Goal: Transaction & Acquisition: Purchase product/service

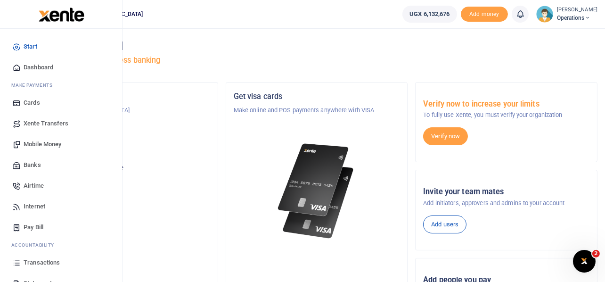
click at [39, 145] on span "Mobile Money" at bounding box center [43, 144] width 38 height 9
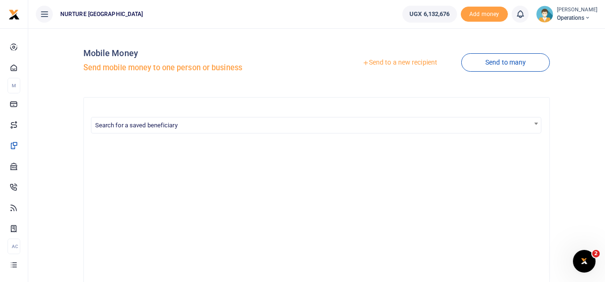
click at [408, 64] on link "Send to a new recipient" at bounding box center [399, 62] width 123 height 17
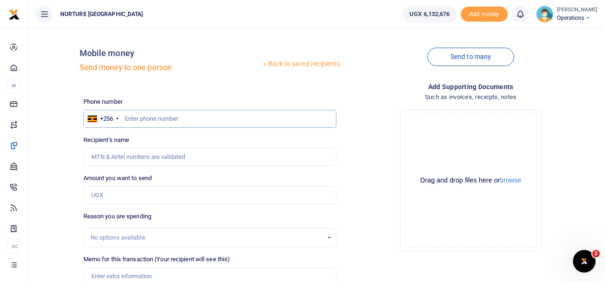
click at [191, 117] on input "text" at bounding box center [210, 119] width 254 height 18
paste input "256740542607"
type input "256740542607"
click at [165, 152] on input "Found" at bounding box center [210, 157] width 254 height 18
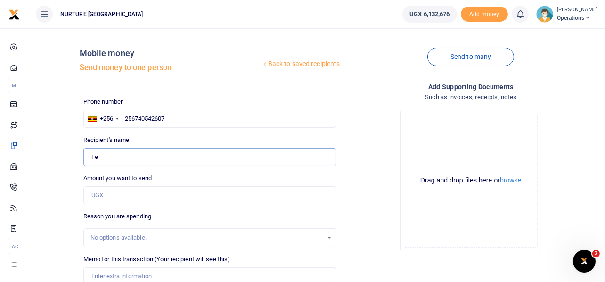
type input "F"
paste input "Birungi Joseph"
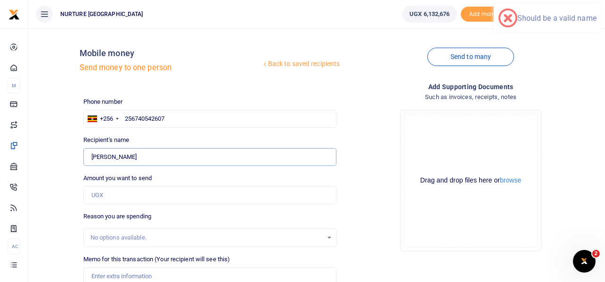
type input "Birungi Joseph"
click at [120, 192] on input "Amount you want to send" at bounding box center [210, 195] width 254 height 18
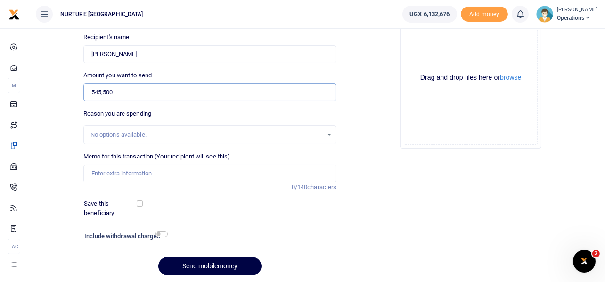
scroll to position [108, 0]
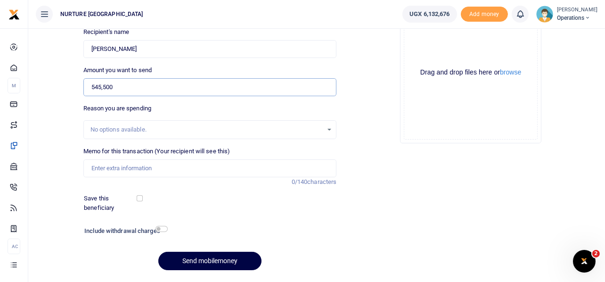
type input "545,500"
click at [247, 164] on input "Memo for this transaction (Your recipient will see this)" at bounding box center [210, 168] width 254 height 18
paste input "Payment of Staff salary for the month of July 2025"
click at [212, 168] on input "Payment of Staff salary for the month of July 2025" at bounding box center [210, 168] width 254 height 18
click at [225, 165] on input "Payment of Staff salary for the month of [DATE]" at bounding box center [210, 168] width 254 height 18
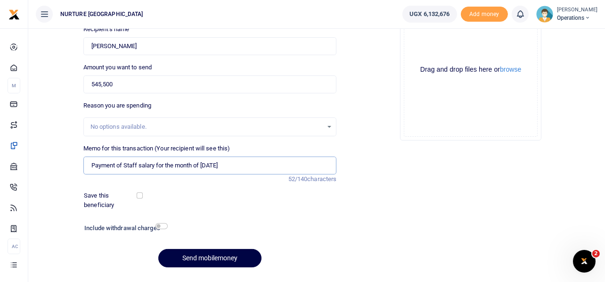
scroll to position [111, 0]
type input "Payment of Staff salary for the month of [DATE]"
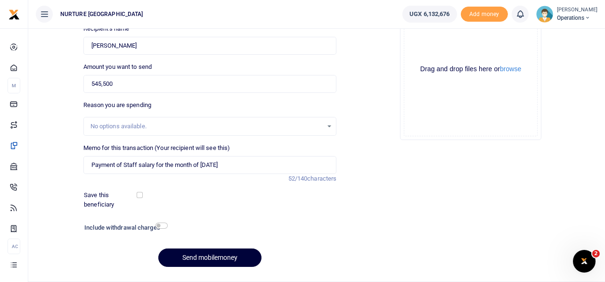
click at [220, 252] on button "Send mobilemoney" at bounding box center [209, 257] width 103 height 18
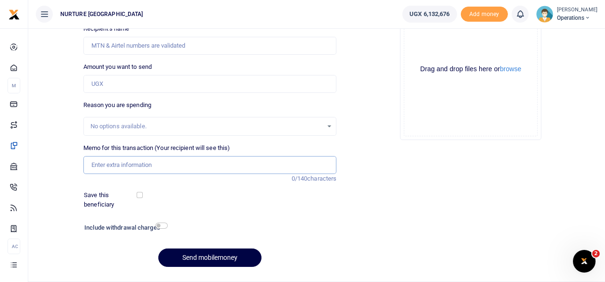
click at [189, 166] on input "Memo for this transaction (Your recipient will see this)" at bounding box center [210, 165] width 254 height 18
paste input "Payment of Staff salary for the month of [DATE]"
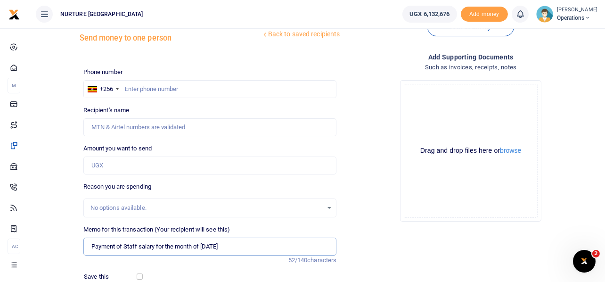
scroll to position [29, 0]
type input "Payment of Staff salary for the month of August 2025"
click at [189, 166] on input "Amount you want to send" at bounding box center [210, 166] width 254 height 18
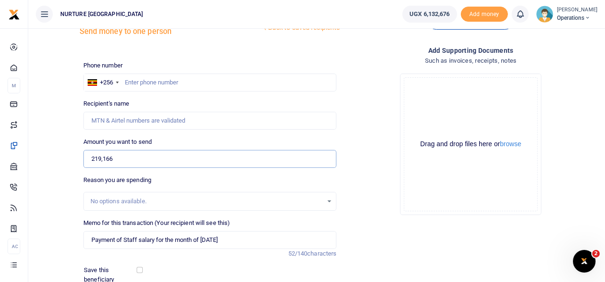
scroll to position [35, 0]
type input "219,166"
click at [214, 84] on input "text" at bounding box center [210, 83] width 254 height 18
paste input "256709435520"
type input "256709435520"
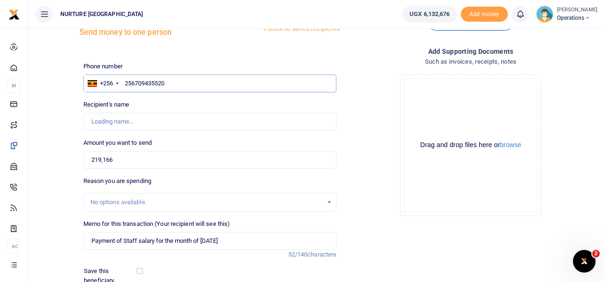
type input "Steven Ssewakiryanga"
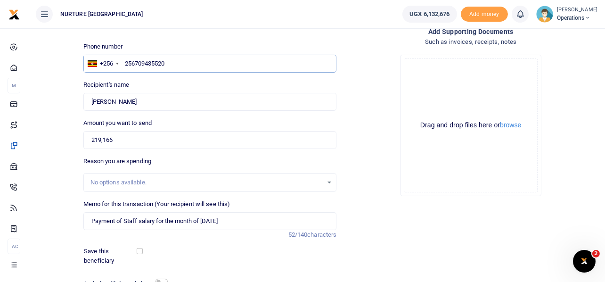
scroll to position [58, 0]
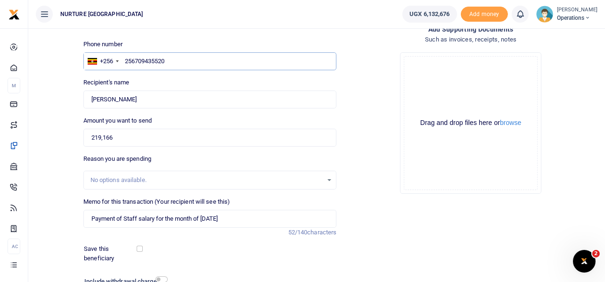
type input "256709435520"
click at [171, 97] on input "Found" at bounding box center [210, 99] width 254 height 18
type input "S"
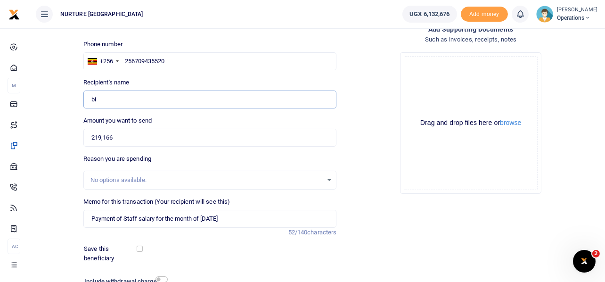
type input "Birungi Sarah"
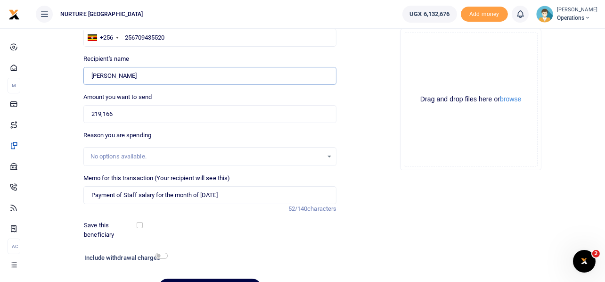
scroll to position [77, 0]
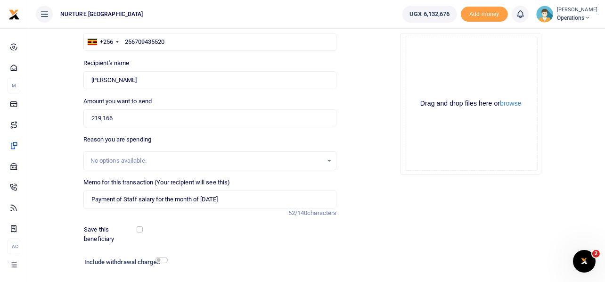
click at [370, 125] on div "Drop your files here Drag and drop files here or browse Powered by Uppy" at bounding box center [471, 103] width 254 height 156
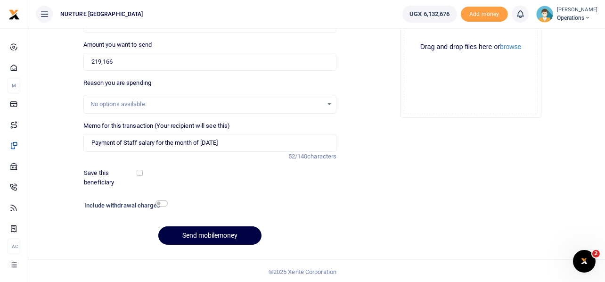
scroll to position [135, 0]
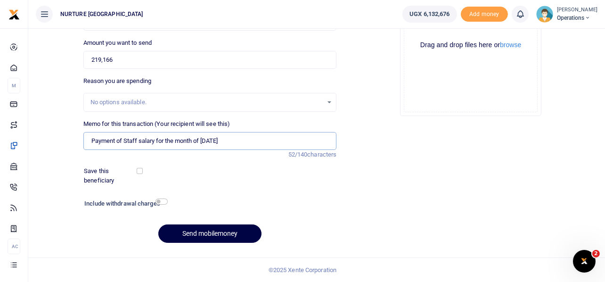
click at [227, 140] on input "Payment of Staff salary for the month of [DATE]" at bounding box center [210, 141] width 254 height 18
click at [213, 231] on button "Send mobilemoney" at bounding box center [209, 233] width 103 height 18
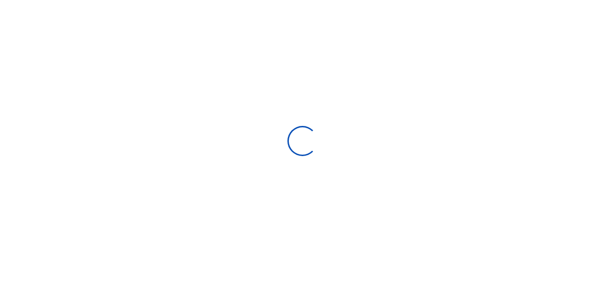
select select
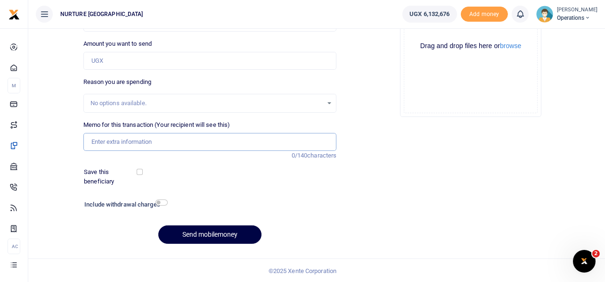
click at [224, 140] on input "Memo for this transaction (Your recipient will see this)" at bounding box center [210, 142] width 254 height 18
paste input "Payment of Staff salary for the month of August 2025"
type input "Payment of Staff salary for the month of August 2025"
click at [183, 59] on input "Amount you want to send" at bounding box center [210, 61] width 254 height 18
type input "219,166"
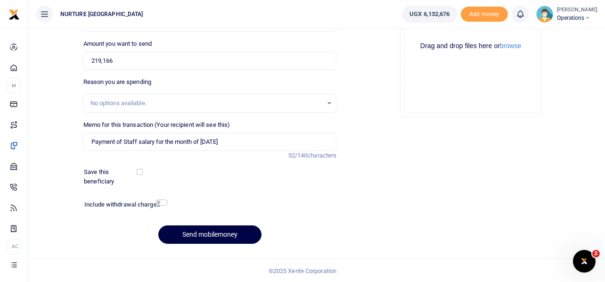
click at [374, 108] on div "Drop your files here Drag and drop files here or browse Powered by Uppy" at bounding box center [471, 46] width 254 height 156
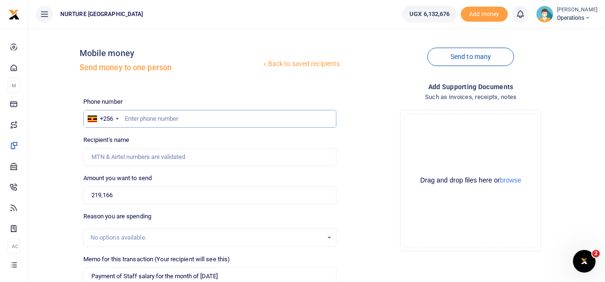
click at [159, 120] on input "text" at bounding box center [210, 119] width 254 height 18
paste input "256744250451"
type input "256744250451"
click at [127, 192] on input "219,166" at bounding box center [210, 195] width 254 height 18
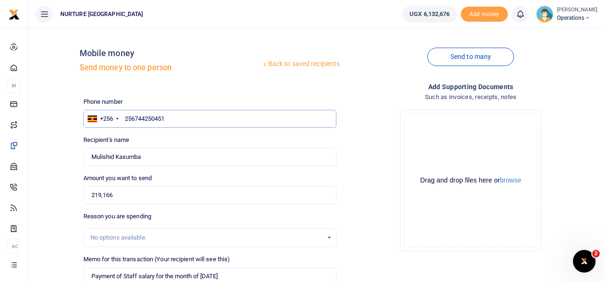
click at [173, 118] on input "256744250451" at bounding box center [210, 119] width 254 height 18
click at [117, 197] on input "219,166" at bounding box center [210, 195] width 254 height 18
click at [148, 152] on input "Found" at bounding box center [210, 157] width 254 height 18
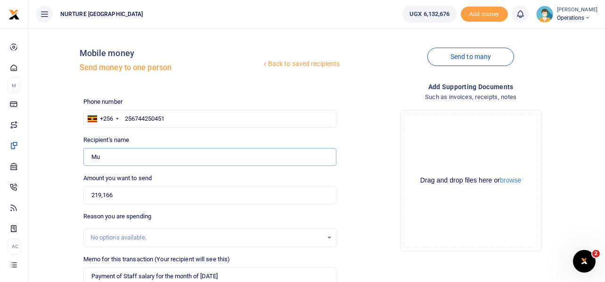
type input "M"
type input "n"
drag, startPoint x: 163, startPoint y: 158, endPoint x: 121, endPoint y: 154, distance: 41.7
click at [121, 154] on input "Found" at bounding box center [210, 157] width 254 height 18
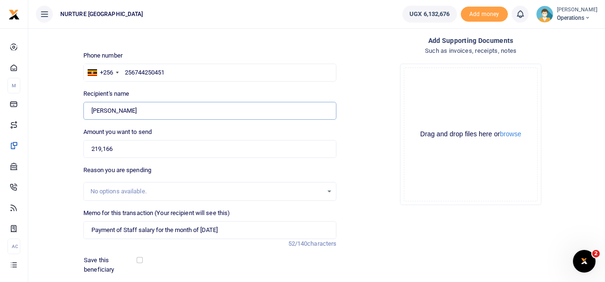
scroll to position [47, 0]
type input "Justine Nakawooya"
click at [122, 145] on input "219,166" at bounding box center [210, 149] width 254 height 18
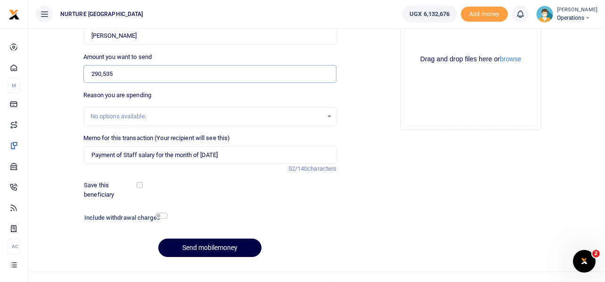
scroll to position [135, 0]
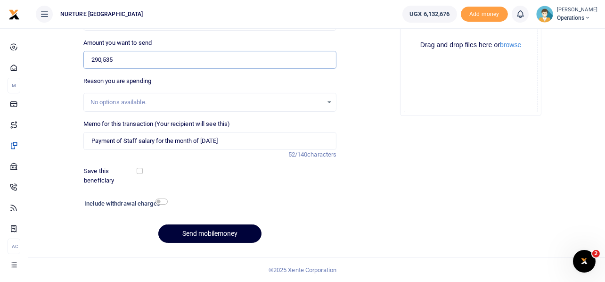
type input "290,535"
click at [203, 233] on button "Send mobilemoney" at bounding box center [209, 233] width 103 height 18
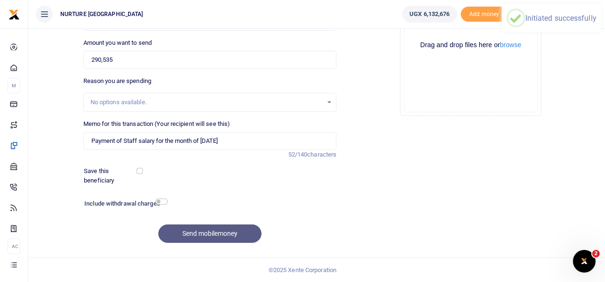
scroll to position [0, 0]
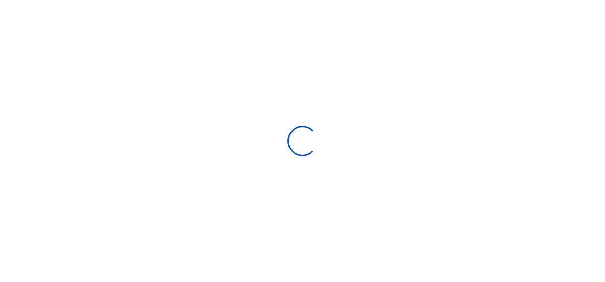
select select
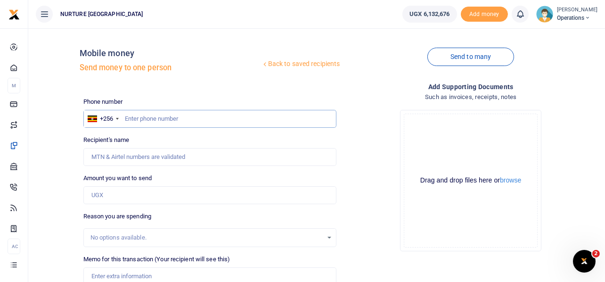
click at [185, 120] on input "text" at bounding box center [210, 119] width 254 height 18
click at [156, 116] on input "text" at bounding box center [210, 119] width 254 height 18
type input "703348831"
click at [116, 195] on input "Amount you want to send" at bounding box center [210, 195] width 254 height 18
type input "Joan Nakiryowa"
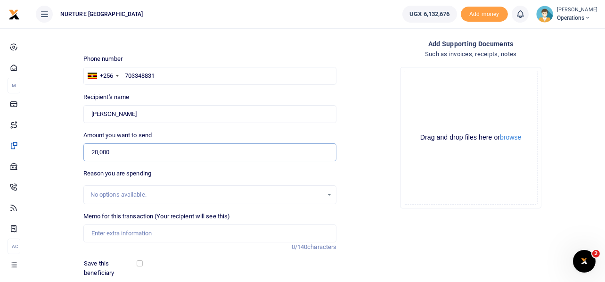
scroll to position [74, 0]
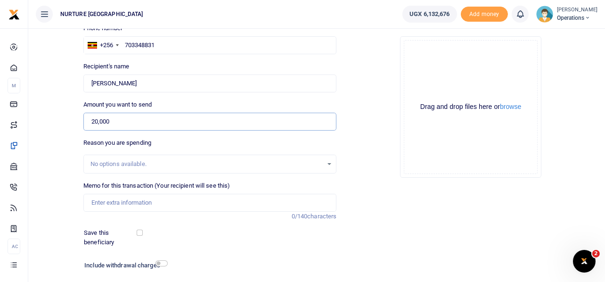
type input "20,000"
click at [142, 200] on input "Memo for this transaction (Your recipient will see this)" at bounding box center [210, 203] width 254 height 18
type input "Transport to attend meeting at Irish Embassy Aug 25"
click at [163, 264] on input "checkbox" at bounding box center [162, 263] width 12 height 6
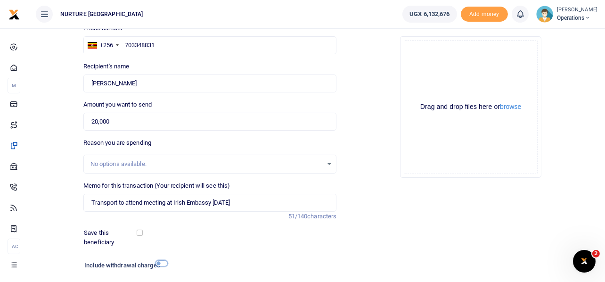
checkbox input "true"
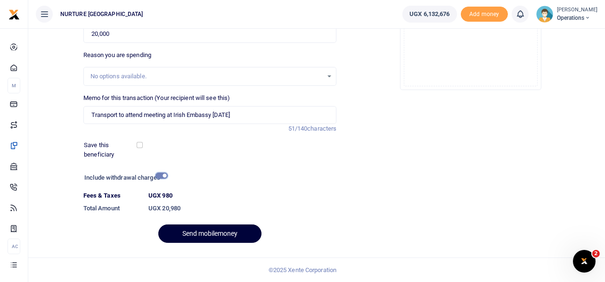
scroll to position [161, 0]
click at [230, 238] on button "Send mobilemoney" at bounding box center [209, 234] width 103 height 18
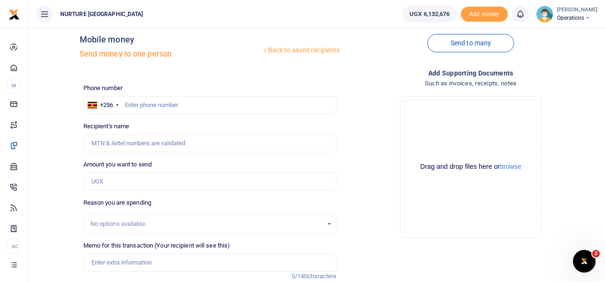
scroll to position [1, 0]
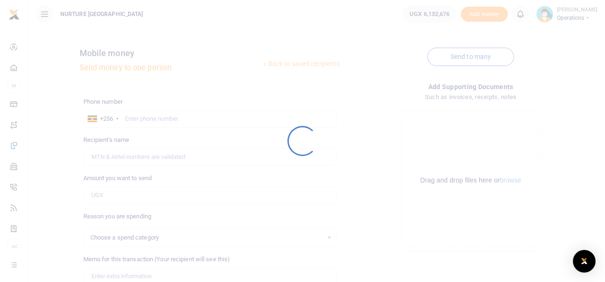
select select
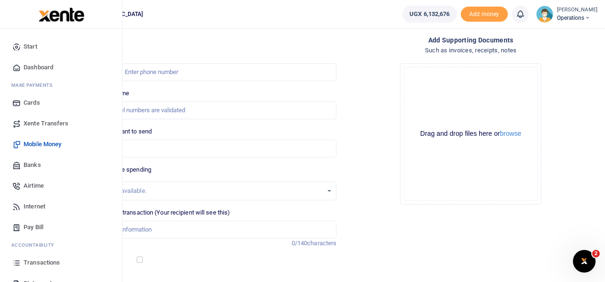
click at [35, 184] on span "Airtime" at bounding box center [34, 185] width 20 height 9
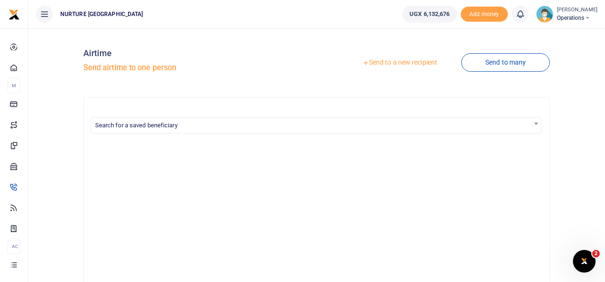
click at [416, 61] on link "Send to a new recipient" at bounding box center [399, 62] width 123 height 17
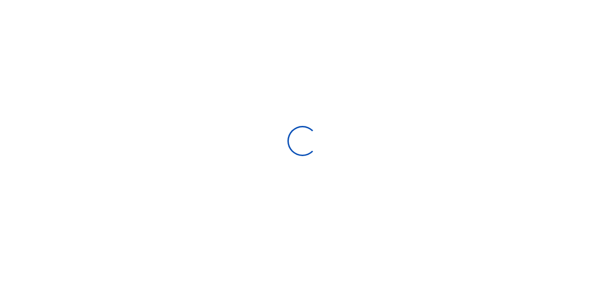
select select
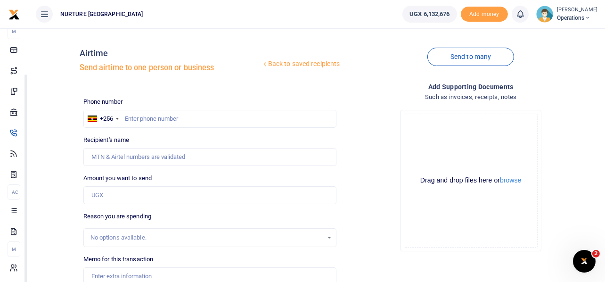
scroll to position [54, 0]
click at [483, 58] on link "Send to many" at bounding box center [471, 57] width 87 height 18
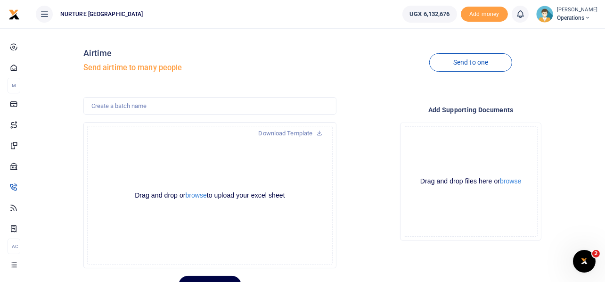
click at [375, 156] on div "Drop your files here Drag and drop files here or browse Powered by Uppy" at bounding box center [471, 181] width 254 height 133
click at [310, 132] on link "Download Template" at bounding box center [290, 133] width 79 height 15
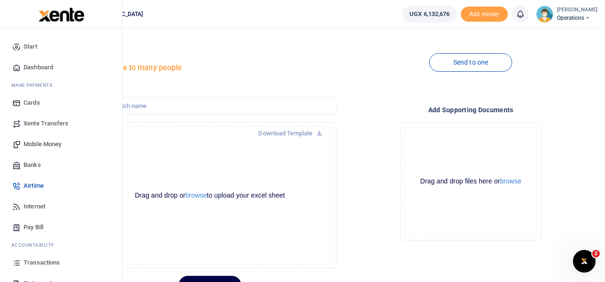
click at [31, 207] on span "Internet" at bounding box center [35, 206] width 22 height 9
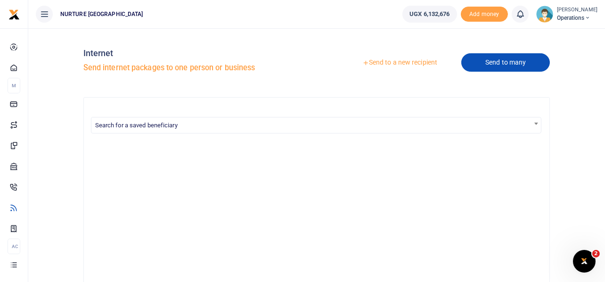
click at [496, 60] on link "Send to many" at bounding box center [505, 62] width 89 height 18
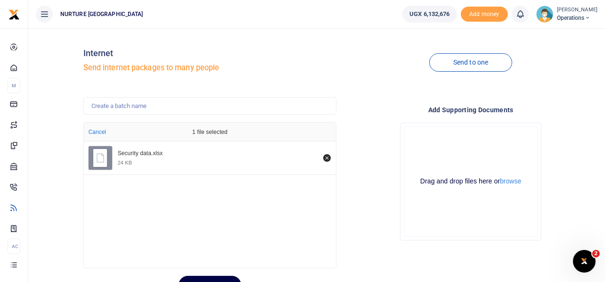
scroll to position [44, 0]
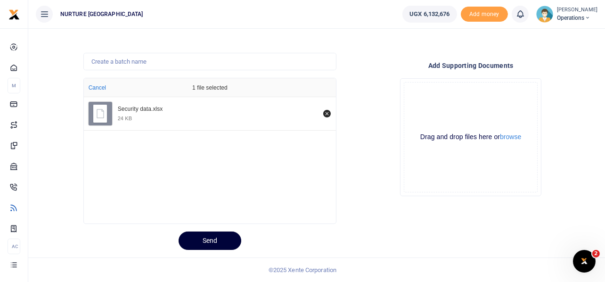
click at [214, 235] on button "Send" at bounding box center [210, 240] width 63 height 18
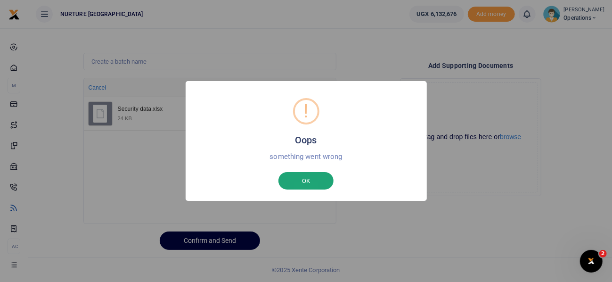
click at [298, 177] on button "OK" at bounding box center [306, 181] width 55 height 18
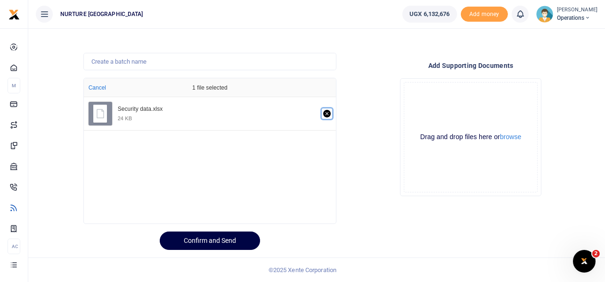
click at [324, 109] on button "Remove file" at bounding box center [327, 113] width 10 height 10
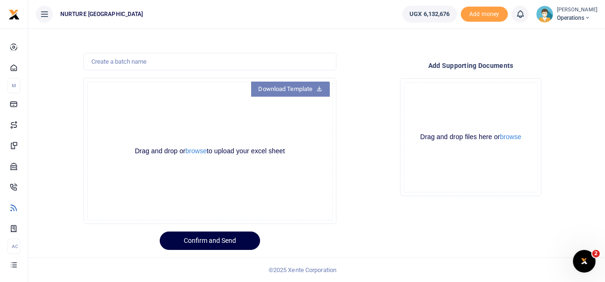
click at [306, 87] on link "Download Template" at bounding box center [290, 89] width 79 height 15
click at [190, 152] on button "browse" at bounding box center [196, 151] width 21 height 7
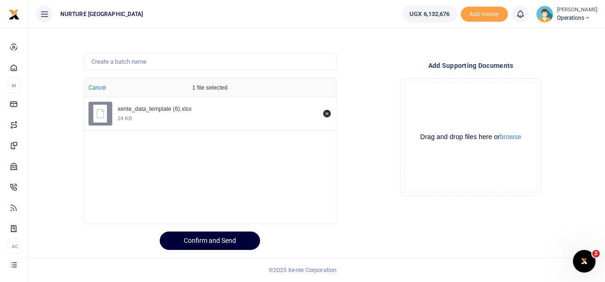
click at [196, 241] on button "Confirm and Send" at bounding box center [210, 240] width 100 height 18
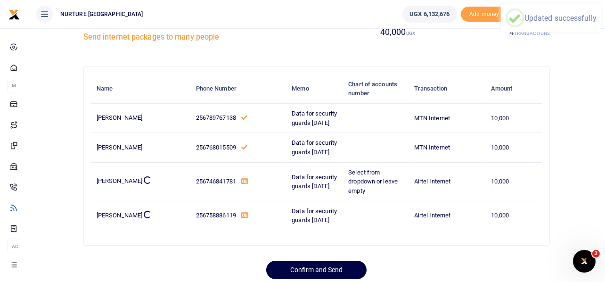
scroll to position [47, 0]
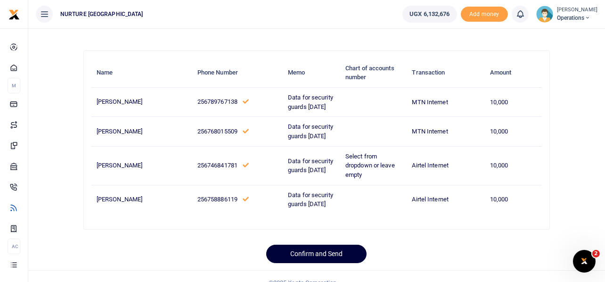
click at [327, 247] on button "Confirm and Send" at bounding box center [316, 254] width 100 height 18
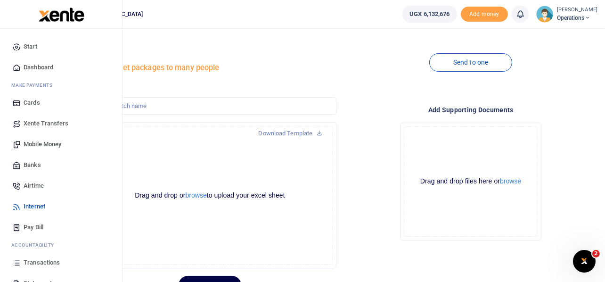
click at [39, 143] on span "Mobile Money" at bounding box center [43, 144] width 38 height 9
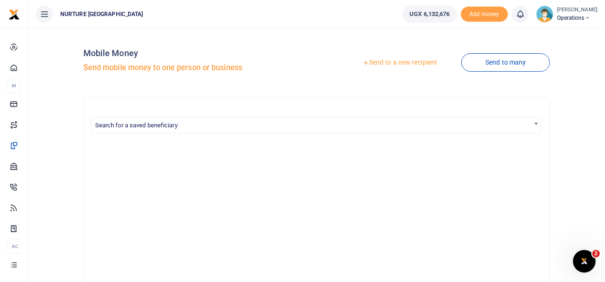
click at [411, 62] on link "Send to a new recipient" at bounding box center [399, 62] width 123 height 17
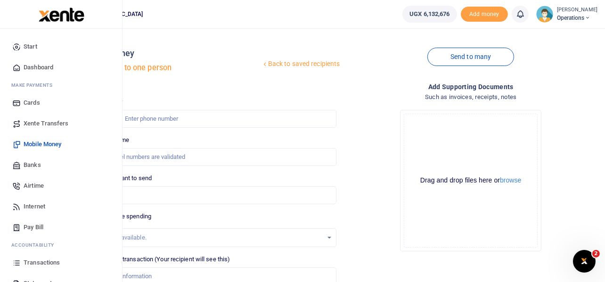
click at [37, 183] on span "Airtime" at bounding box center [34, 185] width 20 height 9
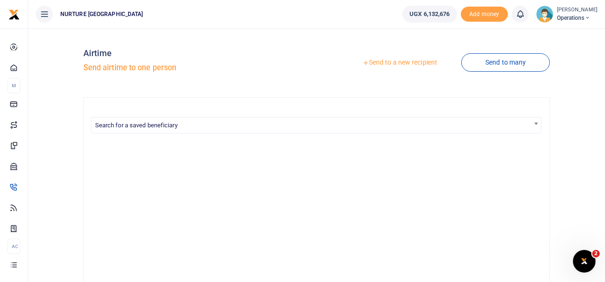
click at [418, 61] on link "Send to a new recipient" at bounding box center [399, 62] width 123 height 17
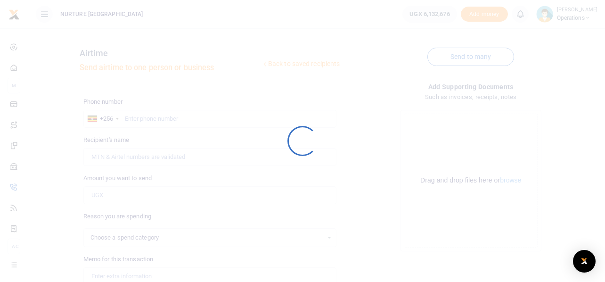
select select
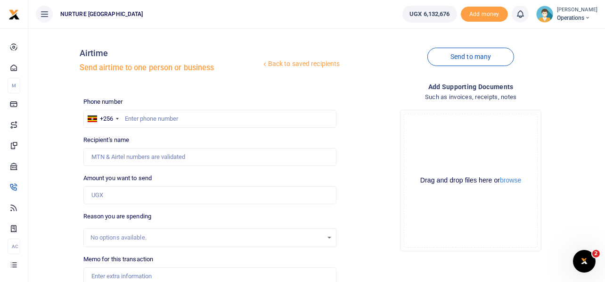
click at [361, 105] on div "Drop your files here Drag and drop files here or browse Powered by Uppy" at bounding box center [471, 180] width 254 height 156
click at [460, 56] on link "Send to many" at bounding box center [471, 57] width 87 height 18
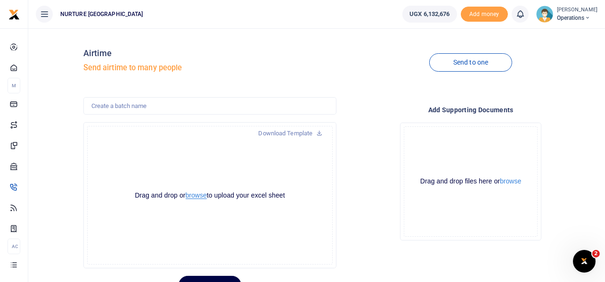
click at [198, 196] on button "browse" at bounding box center [196, 195] width 21 height 7
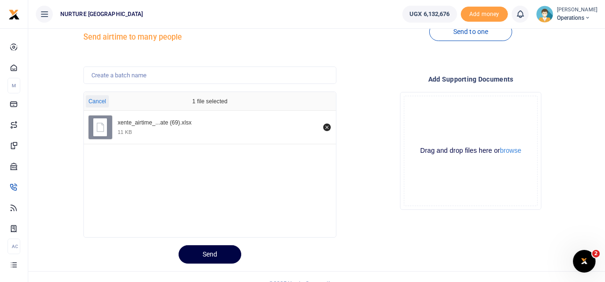
scroll to position [44, 0]
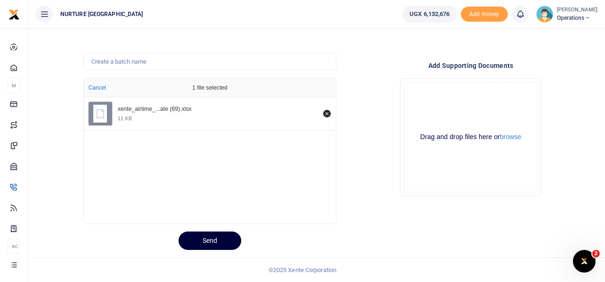
click at [223, 240] on button "Send" at bounding box center [210, 240] width 63 height 18
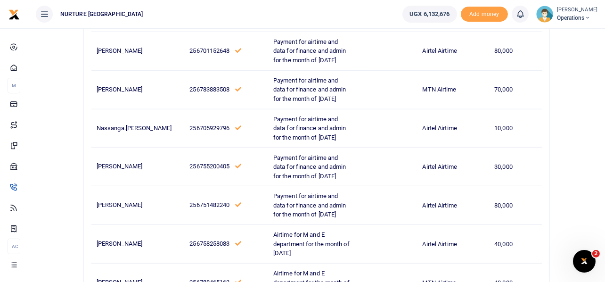
scroll to position [1225, 0]
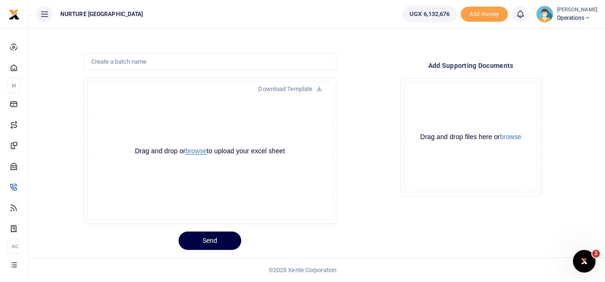
click at [195, 152] on button "browse" at bounding box center [196, 151] width 21 height 7
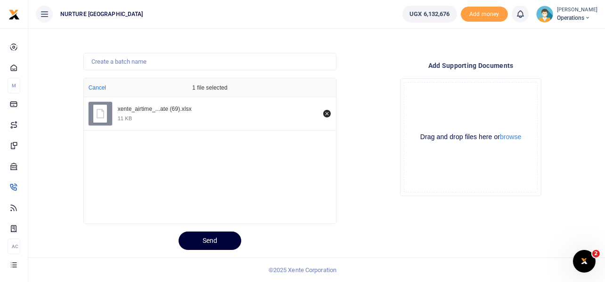
click at [208, 239] on button "Send" at bounding box center [210, 240] width 63 height 18
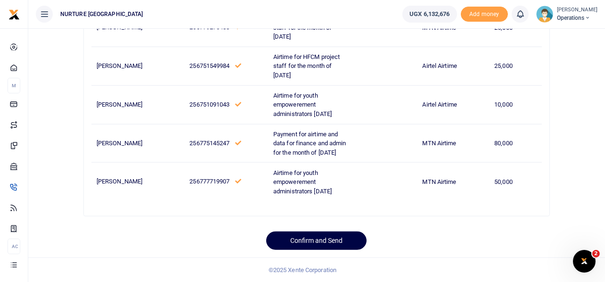
scroll to position [1888, 0]
click at [320, 240] on button "Confirm and Send" at bounding box center [316, 240] width 100 height 18
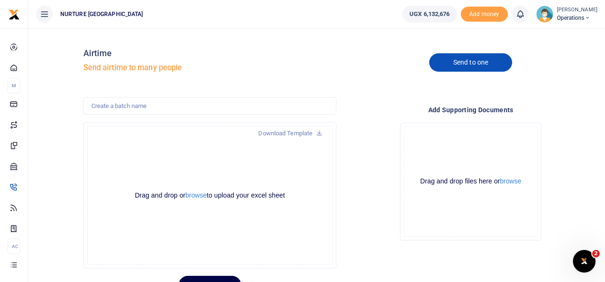
click at [462, 66] on link "Send to one" at bounding box center [470, 62] width 83 height 18
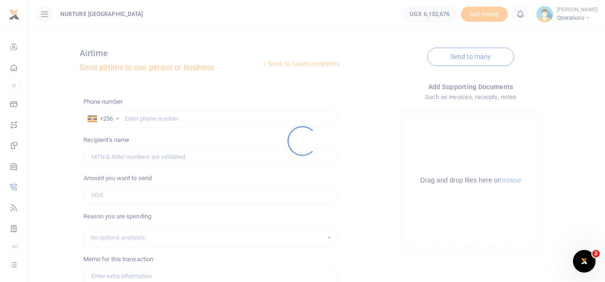
click at [164, 118] on div at bounding box center [302, 141] width 605 height 282
click at [134, 122] on div at bounding box center [302, 141] width 605 height 282
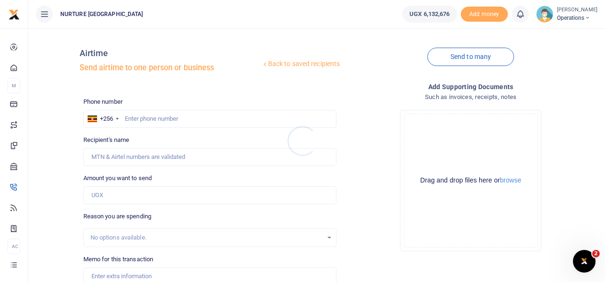
click at [148, 118] on div at bounding box center [302, 141] width 605 height 282
click at [148, 122] on input "text" at bounding box center [210, 119] width 254 height 18
type input "7709228916"
type input "Hillary Nigwomugisha"
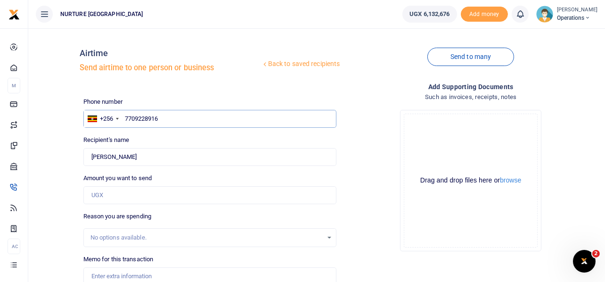
click at [128, 116] on input "7709228916" at bounding box center [210, 119] width 254 height 18
type input "709228916"
click at [121, 195] on input "Amount you want to send" at bounding box center [210, 195] width 254 height 18
type input "552,000"
click at [162, 118] on input "709228916" at bounding box center [210, 119] width 254 height 18
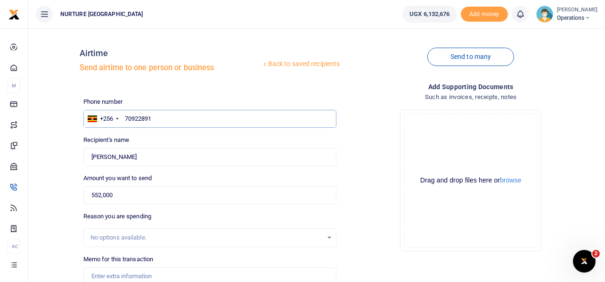
type input "709228916"
type input "Leticia Nakandi"
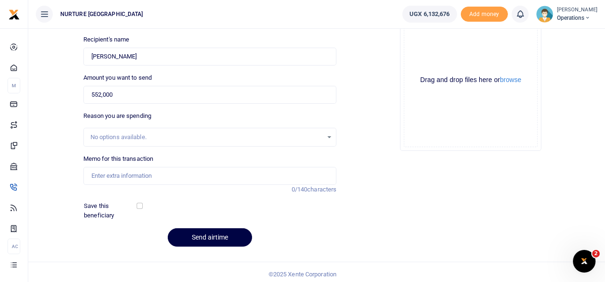
scroll to position [104, 0]
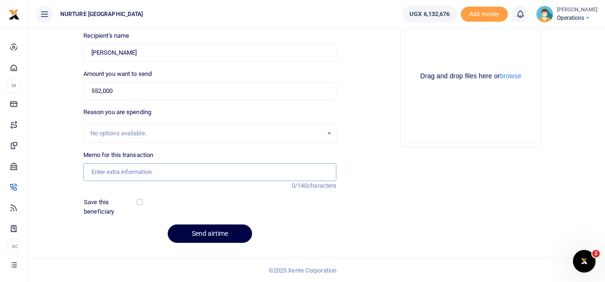
click at [133, 173] on input "Memo for this transaction" at bounding box center [210, 172] width 254 height 18
click at [253, 172] on input "Purchase of electrical items to be installed in production at YEP sept 2025" at bounding box center [210, 172] width 254 height 18
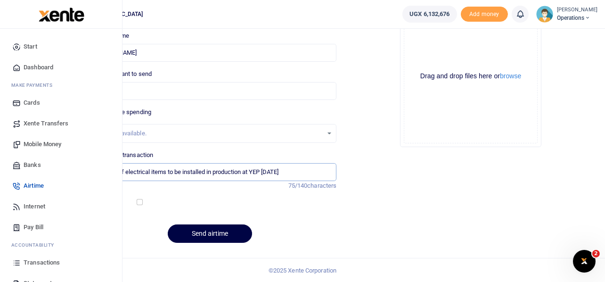
type input "Purchase of electrical items to be installed in production at YEP sept 2025"
click at [52, 144] on span "Mobile Money" at bounding box center [43, 144] width 38 height 9
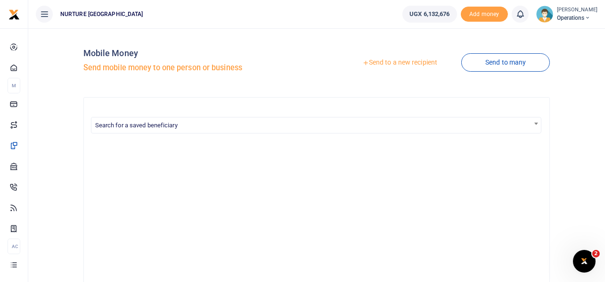
click at [410, 63] on link "Send to a new recipient" at bounding box center [399, 62] width 123 height 17
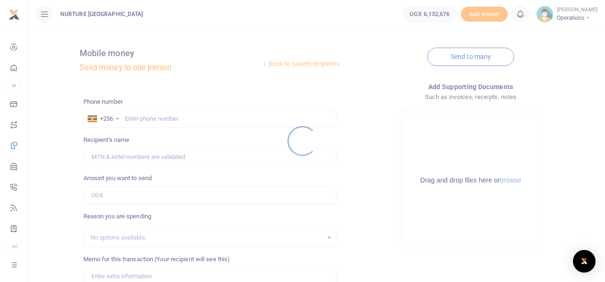
click at [193, 117] on div at bounding box center [302, 141] width 605 height 282
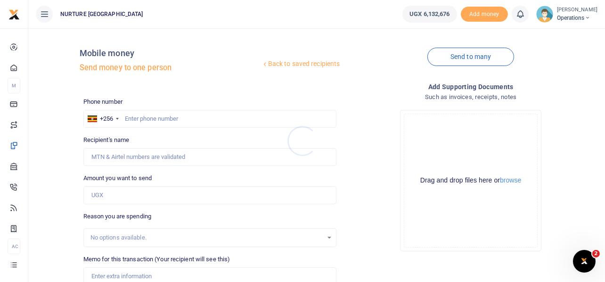
click at [175, 120] on div at bounding box center [302, 141] width 605 height 282
click at [149, 125] on input "text" at bounding box center [210, 119] width 254 height 18
type input "709228916"
click at [120, 192] on input "Amount you want to send" at bounding box center [210, 195] width 254 height 18
type input "Leticia Nakandi"
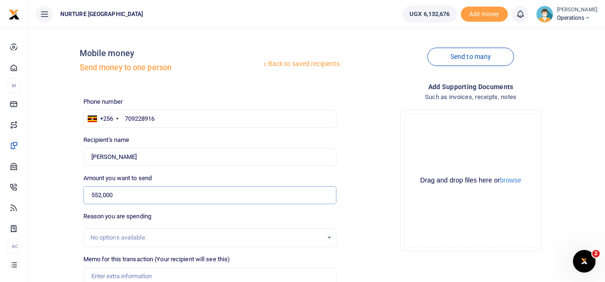
scroll to position [135, 0]
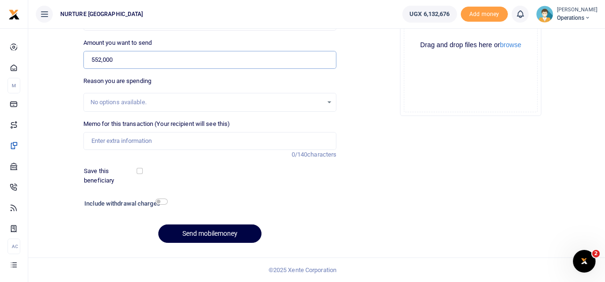
type input "552,000"
click at [165, 139] on input "Memo for this transaction (Your recipient will see this)" at bounding box center [210, 141] width 254 height 18
paste input "Purchase of electrical items to be installed in production at YEP sept 2025"
type input "Purchase of electrical items to be installed in production at YEP sept 2025"
click at [163, 203] on input "checkbox" at bounding box center [162, 201] width 12 height 6
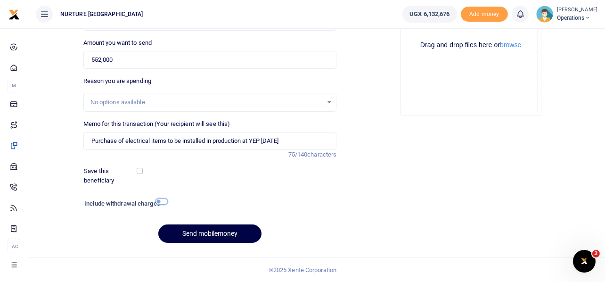
checkbox input "true"
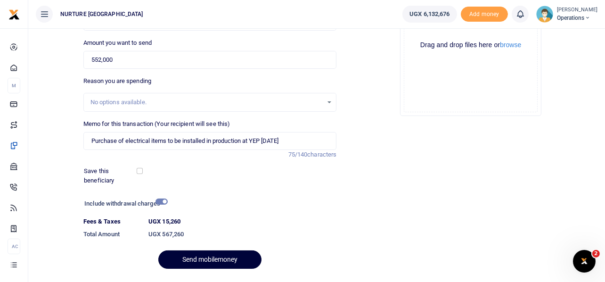
click at [217, 257] on button "Send mobilemoney" at bounding box center [209, 259] width 103 height 18
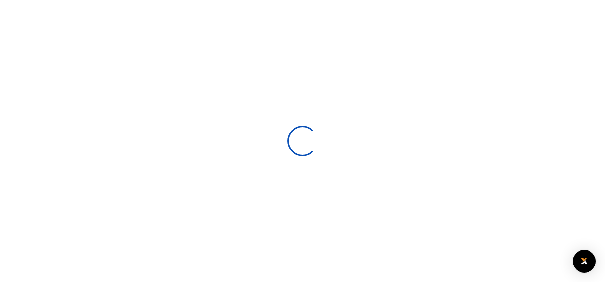
scroll to position [134, 0]
select select
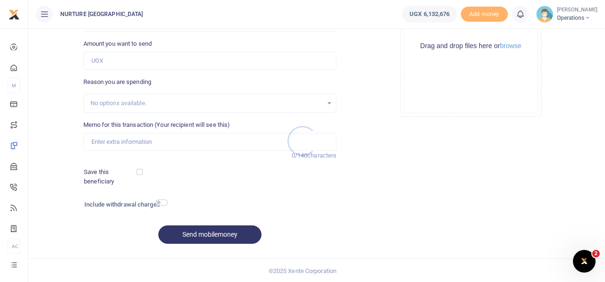
scroll to position [0, 0]
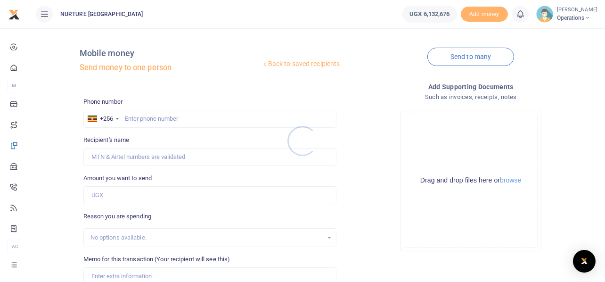
click at [161, 120] on div at bounding box center [302, 141] width 605 height 282
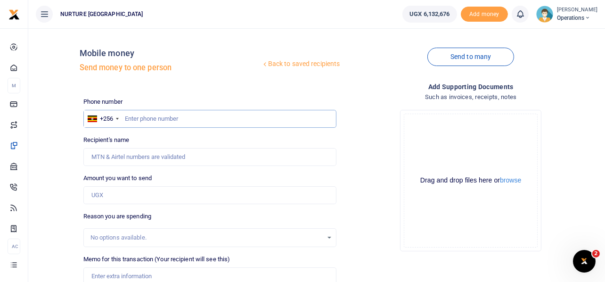
click at [162, 116] on input "text" at bounding box center [210, 119] width 254 height 18
click at [185, 121] on input "text" at bounding box center [210, 119] width 254 height 18
paste input "256785949946"
type input "256785949946"
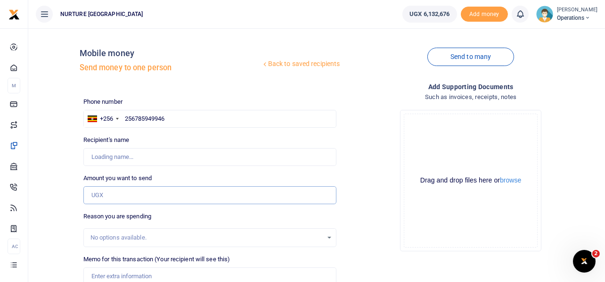
click at [124, 196] on input "Amount you want to send" at bounding box center [210, 195] width 254 height 18
type input "Kevin Nayiga"
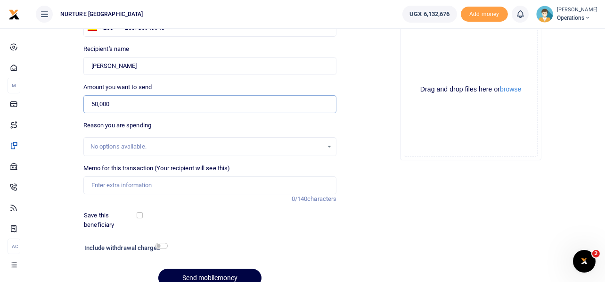
scroll to position [94, 0]
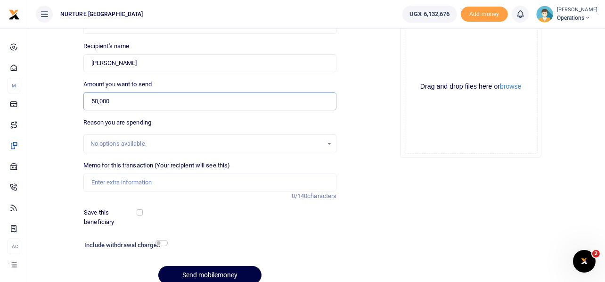
type input "50,000"
click at [141, 181] on input "Memo for this transaction (Your recipient will see this)" at bounding box center [210, 182] width 254 height 18
paste input "Payment for volunteer transport refund for the 2nd week of Aug 2025"
click at [228, 181] on input "Payment for volunteer transport refund for the 2nd week of Aug 2025" at bounding box center [210, 182] width 254 height 18
click at [280, 182] on input "Payment for volunteer transport refund for the 3rd week of Aug 2025" at bounding box center [210, 182] width 254 height 18
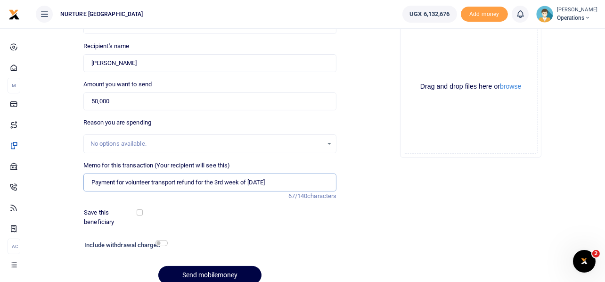
type input "Payment for volunteer transport refund for the 3rd week of Aug 2025"
click at [164, 243] on input "checkbox" at bounding box center [162, 243] width 12 height 6
checkbox input "true"
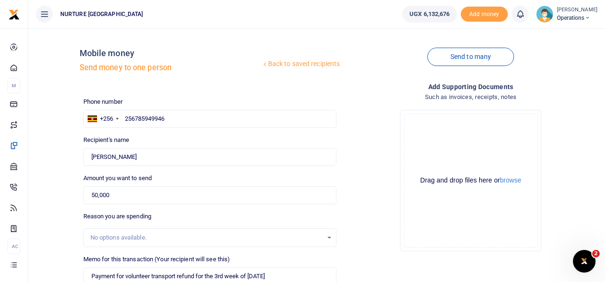
scroll to position [161, 0]
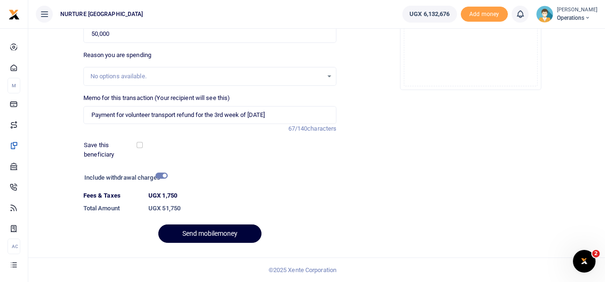
click at [237, 233] on button "Send mobilemoney" at bounding box center [209, 233] width 103 height 18
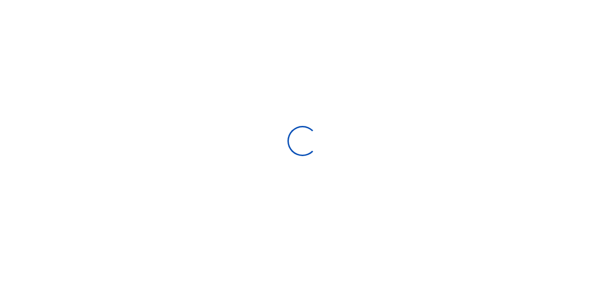
select select
